Goal: Transaction & Acquisition: Purchase product/service

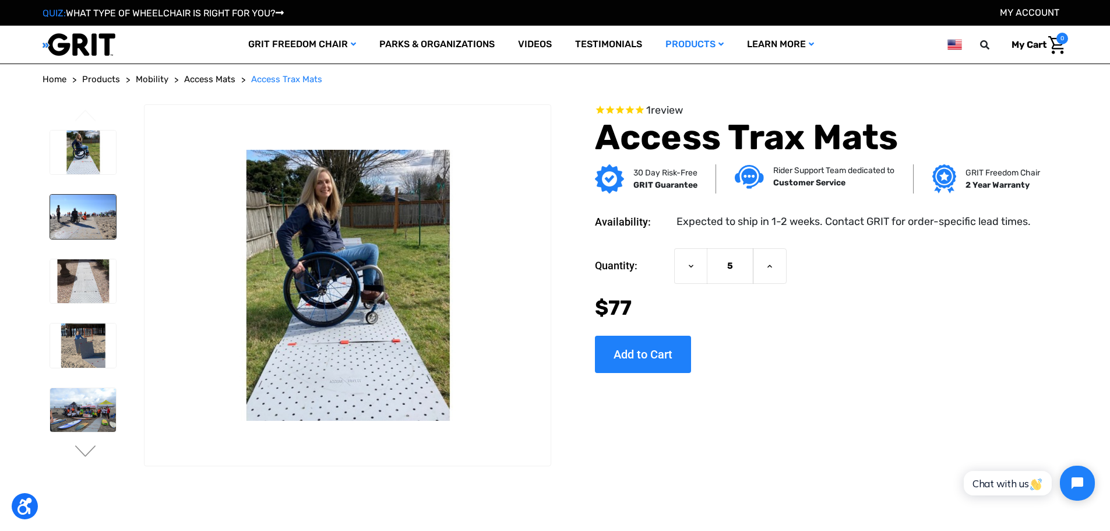
click at [81, 227] on img at bounding box center [83, 217] width 66 height 44
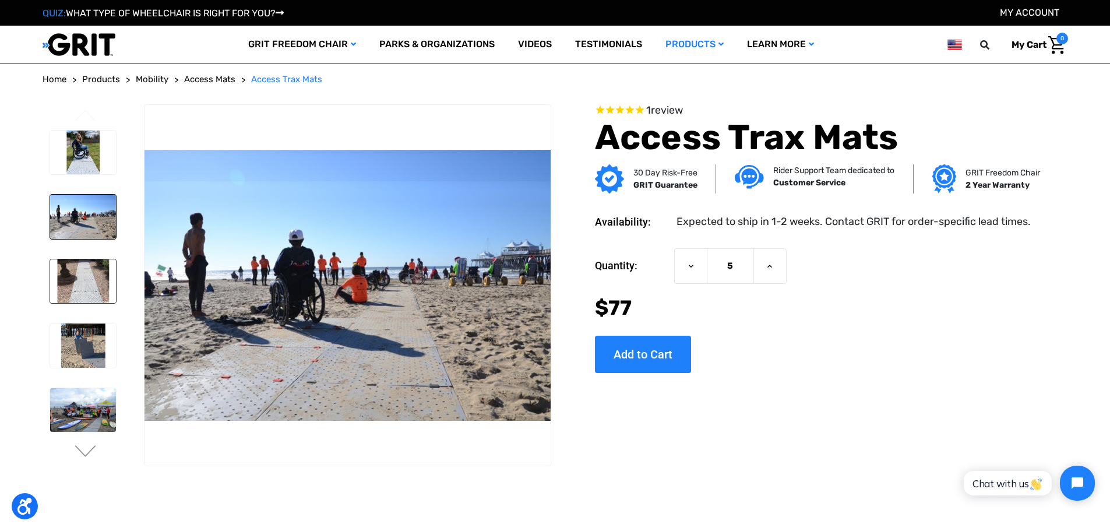
click at [80, 264] on img at bounding box center [83, 281] width 66 height 44
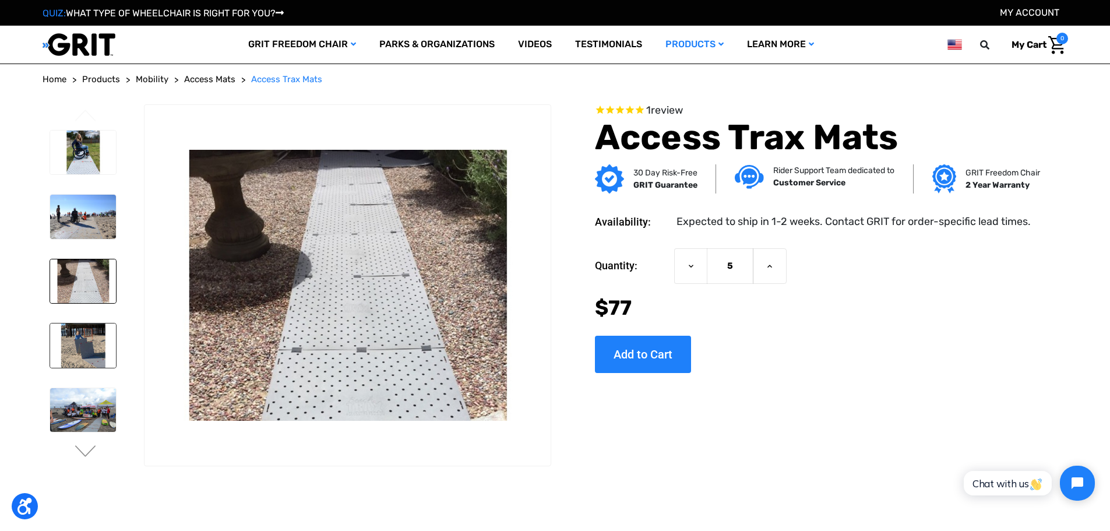
click at [74, 335] on img at bounding box center [83, 345] width 66 height 44
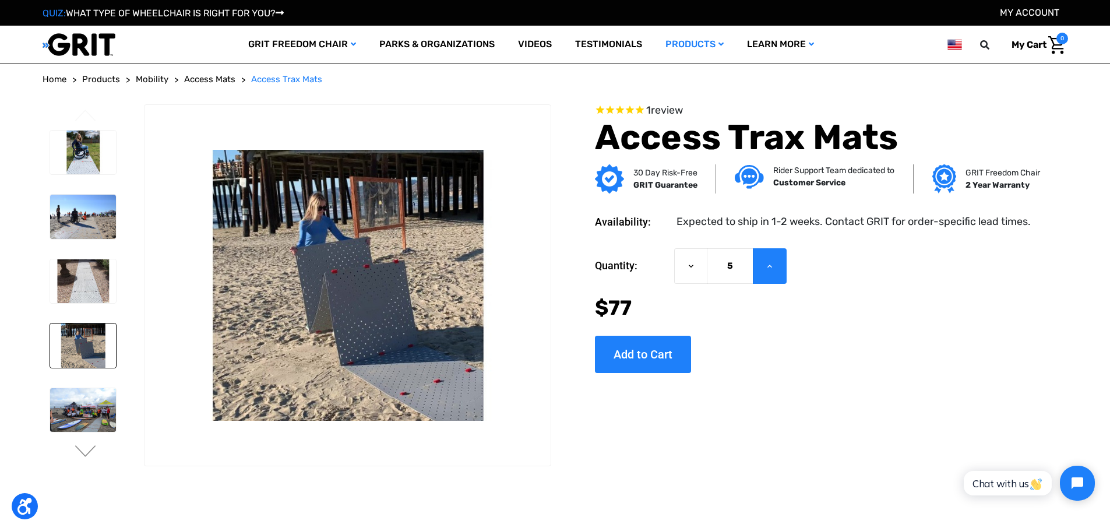
click at [774, 268] on icon at bounding box center [769, 266] width 9 height 9
type input "6"
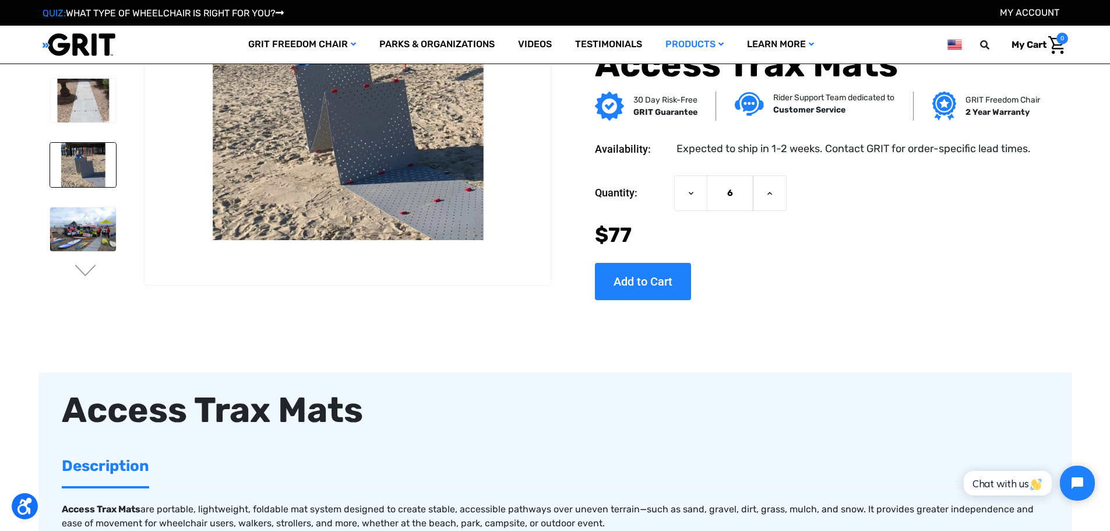
scroll to position [58, 0]
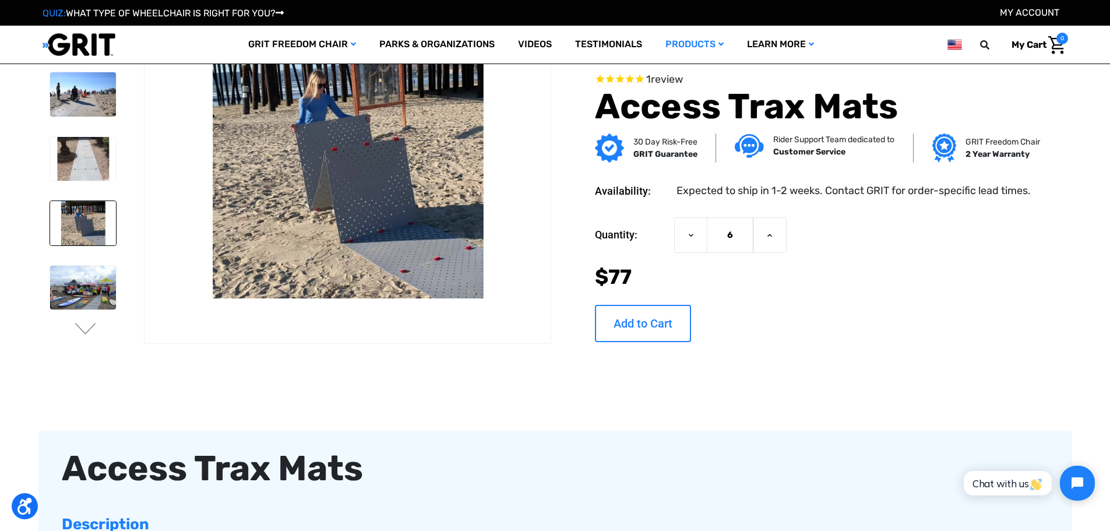
click at [642, 315] on input "Add to Cart" at bounding box center [643, 323] width 96 height 37
type input "Add to Cart"
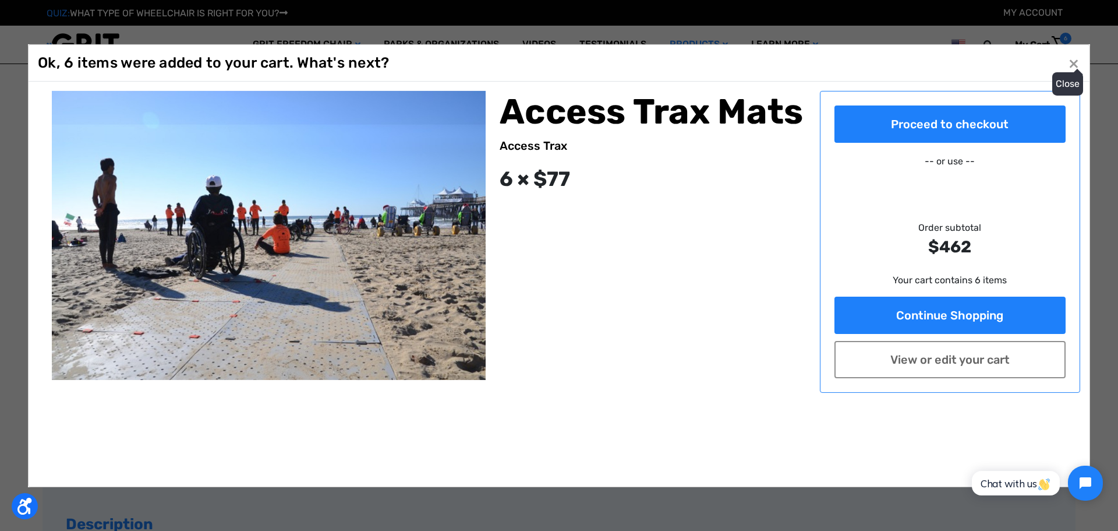
click at [1066, 72] on button "Close ×" at bounding box center [1074, 63] width 19 height 19
